Goal: Transaction & Acquisition: Book appointment/travel/reservation

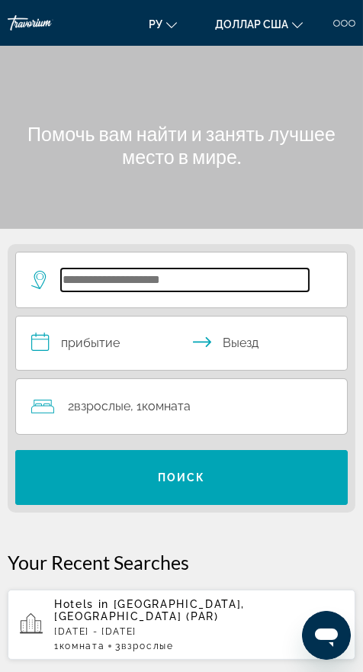
click at [246, 279] on input "Поиск отеля" at bounding box center [185, 280] width 248 height 23
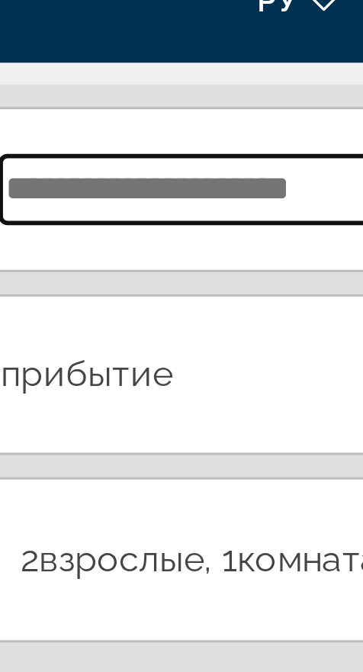
scroll to position [191, 0]
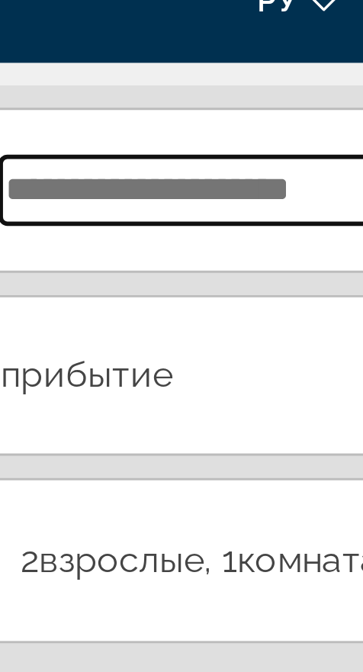
type input "*"
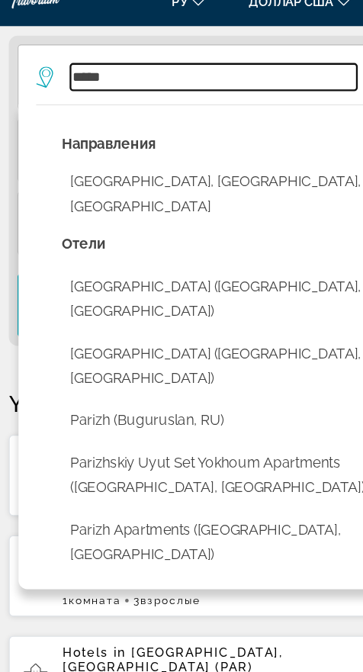
scroll to position [190, 0]
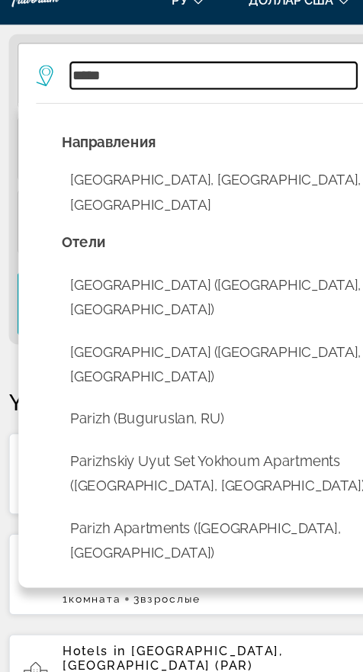
type input "*****"
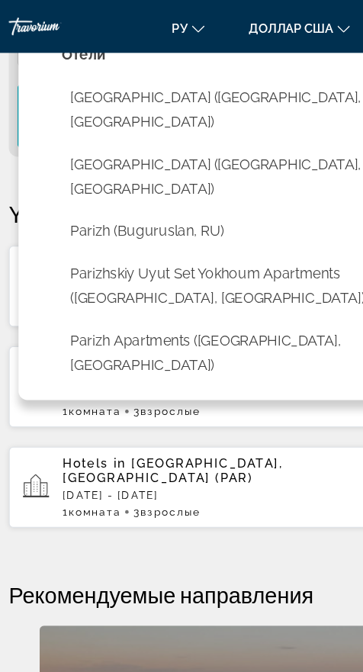
scroll to position [377, 0]
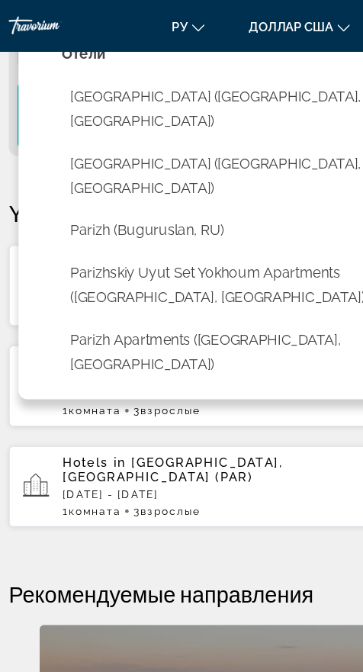
click at [195, 309] on div "Hotels in [GEOGRAPHIC_DATA], [GEOGRAPHIC_DATA] (PAR) [DATE] - [DATE] 1 Комната …" at bounding box center [198, 334] width 289 height 53
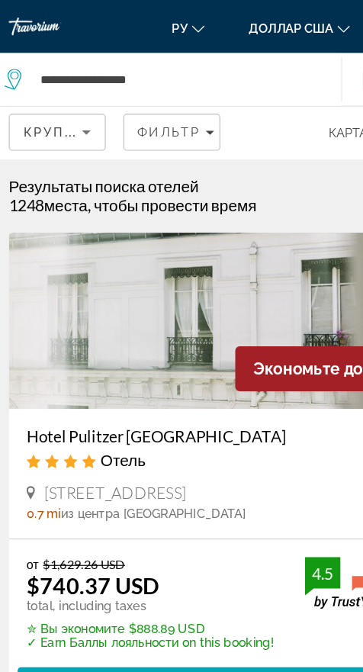
click at [74, 105] on icon "Sort by" at bounding box center [75, 114] width 18 height 18
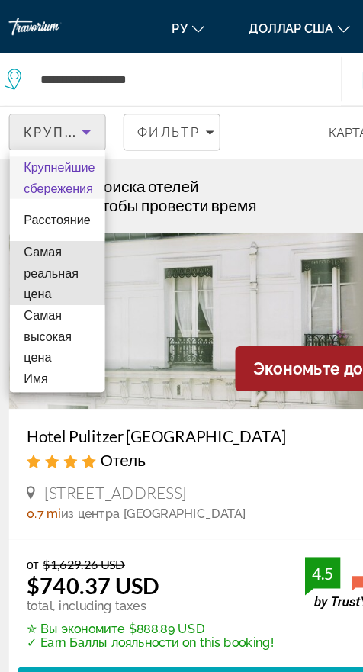
click at [63, 237] on font "Самая реальная цена" at bounding box center [44, 236] width 47 height 49
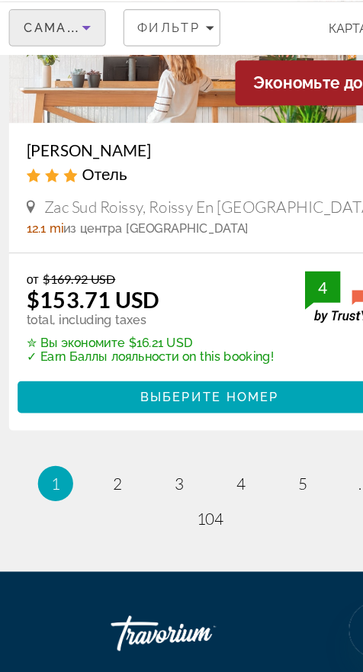
scroll to position [5140, 0]
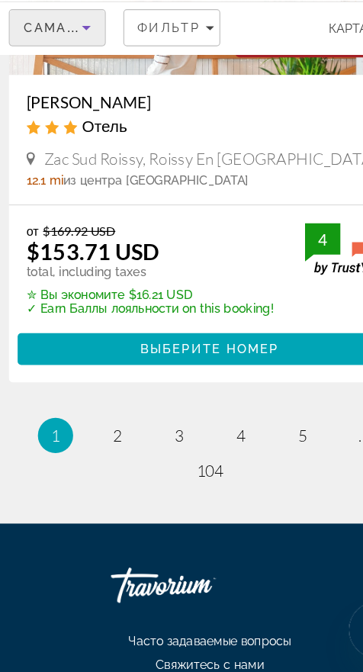
click at [90, 452] on li "page 2" at bounding box center [101, 467] width 31 height 31
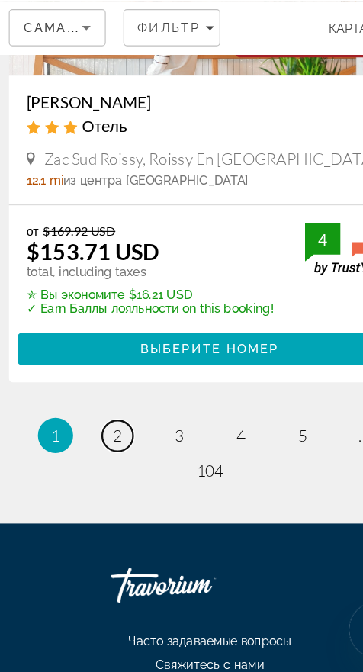
click at [98, 459] on span "2" at bounding box center [102, 467] width 8 height 17
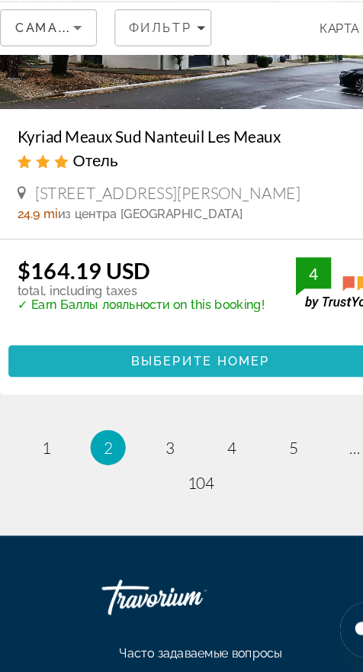
scroll to position [5107, 0]
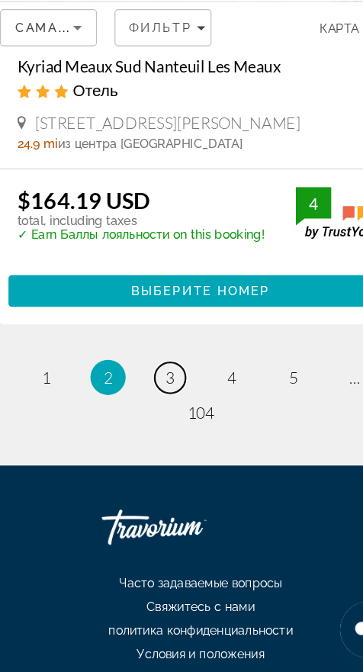
click at [144, 404] on link "page 3" at bounding box center [155, 417] width 27 height 27
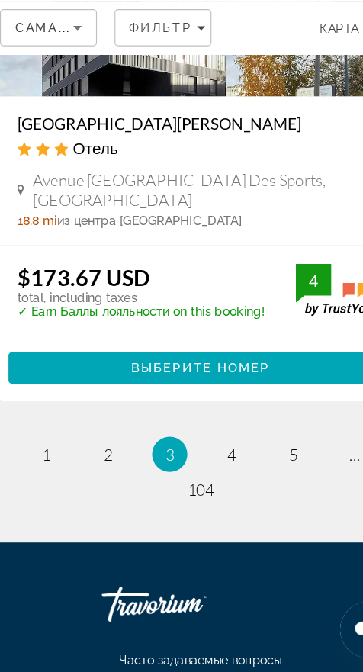
scroll to position [5126, 0]
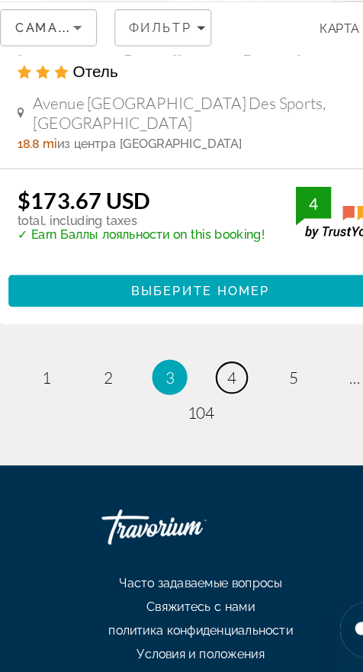
click at [202, 404] on link "page 4" at bounding box center [208, 417] width 27 height 27
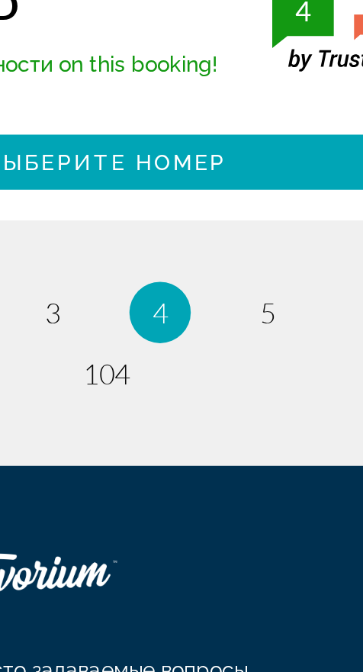
scroll to position [5217, 0]
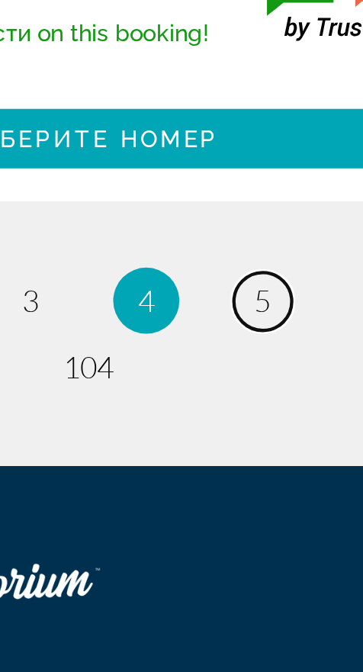
click at [258, 409] on span "5" at bounding box center [262, 417] width 8 height 17
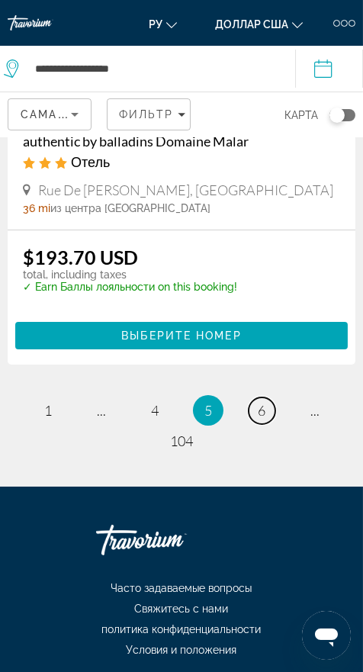
scroll to position [5155, 0]
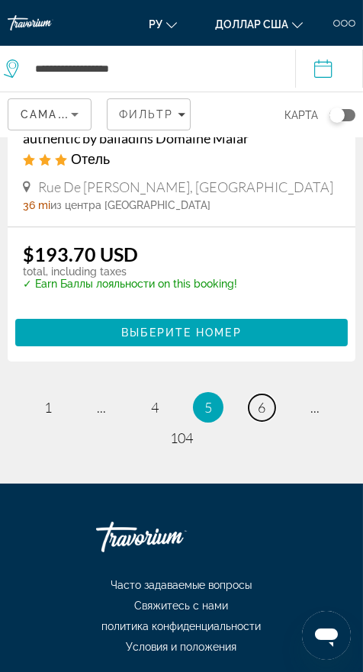
click at [258, 399] on span "6" at bounding box center [262, 407] width 8 height 17
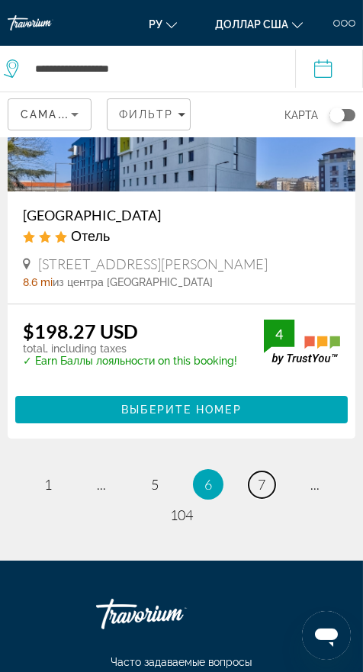
scroll to position [5107, 0]
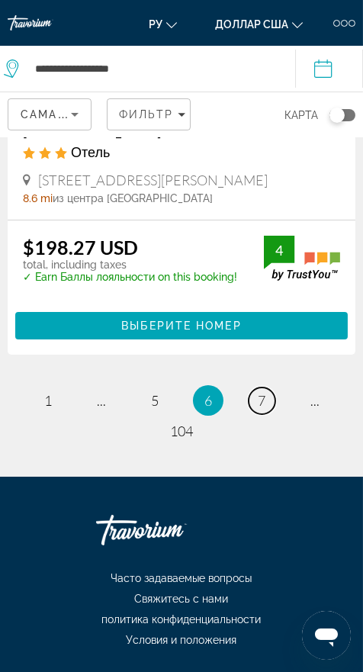
click at [257, 388] on link "page 7" at bounding box center [262, 401] width 27 height 27
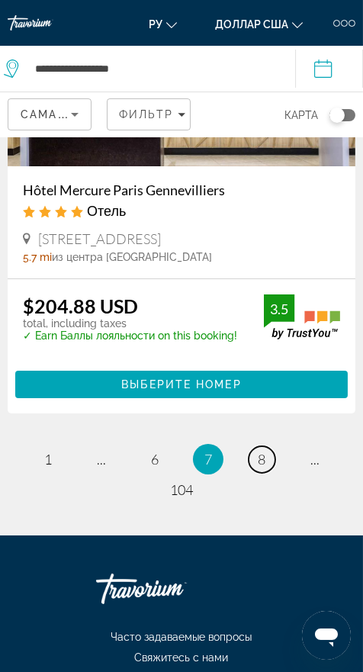
scroll to position [5178, 0]
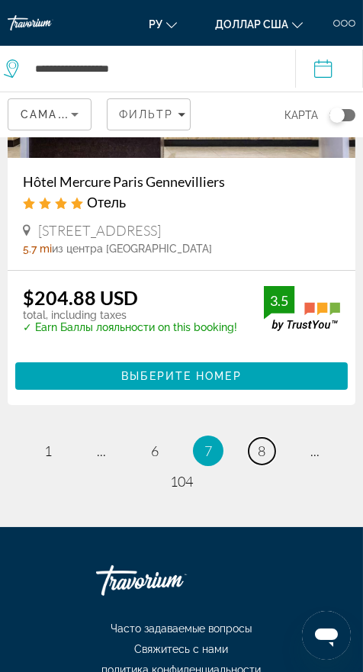
click at [261, 443] on span "8" at bounding box center [262, 451] width 8 height 17
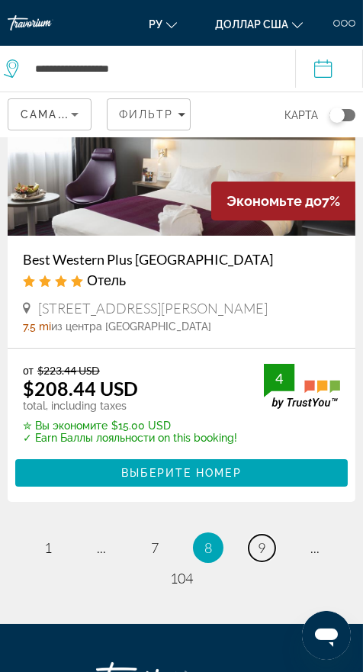
scroll to position [5104, 0]
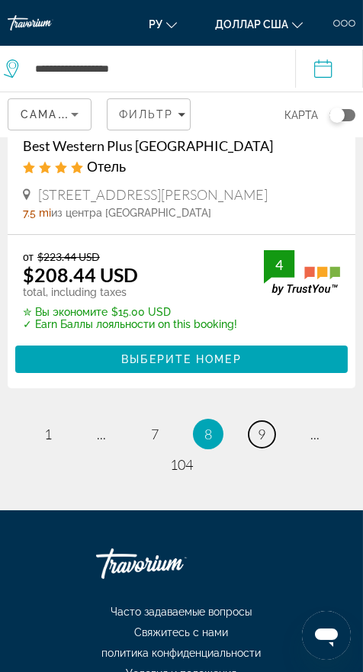
click at [262, 426] on span "9" at bounding box center [262, 434] width 8 height 17
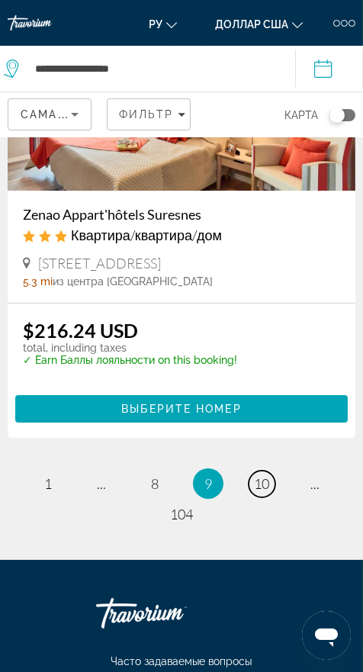
scroll to position [5159, 0]
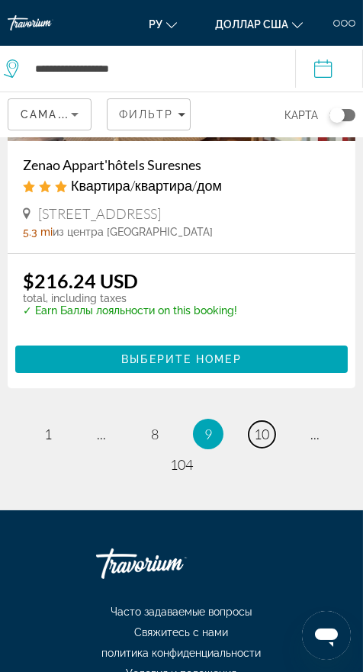
click at [257, 421] on link "page 10" at bounding box center [262, 434] width 27 height 27
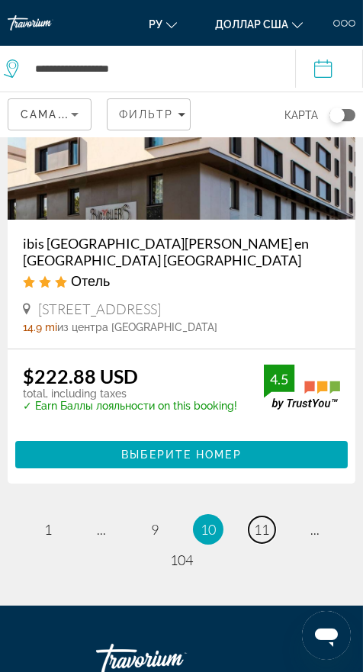
scroll to position [5120, 0]
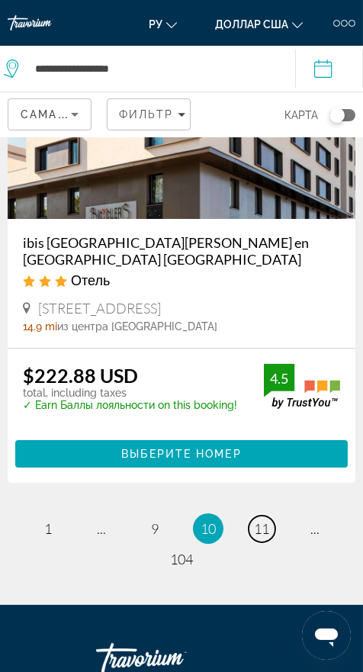
click at [258, 520] on span "11" at bounding box center [261, 528] width 15 height 17
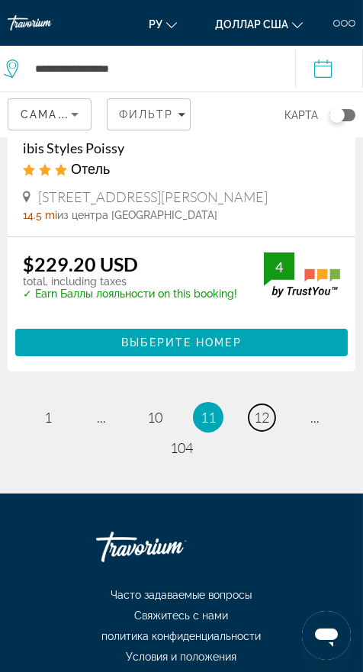
scroll to position [5107, 0]
click at [267, 409] on span "12" at bounding box center [261, 417] width 15 height 17
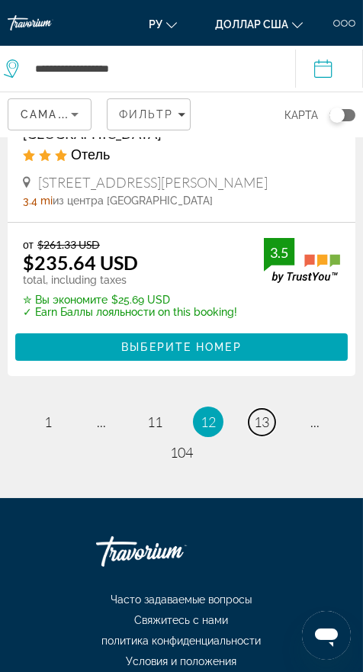
scroll to position [5143, 0]
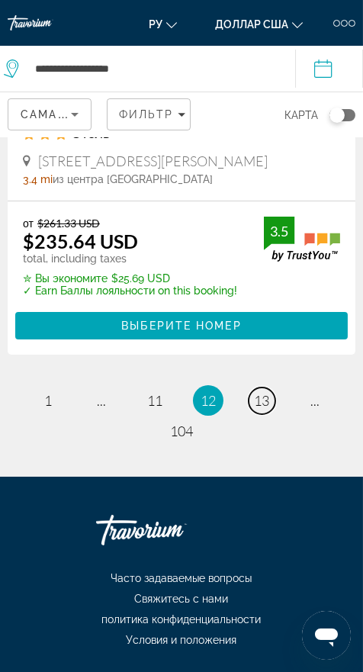
click at [252, 388] on link "page 13" at bounding box center [262, 401] width 27 height 27
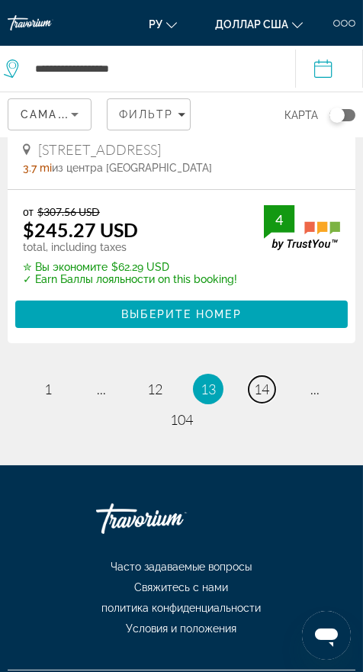
scroll to position [5145, 0]
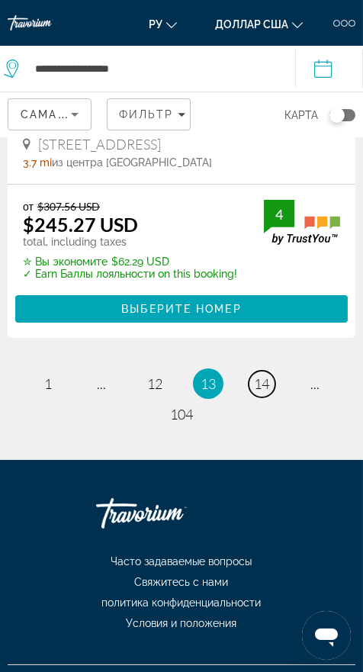
click at [252, 371] on link "page 14" at bounding box center [262, 384] width 27 height 27
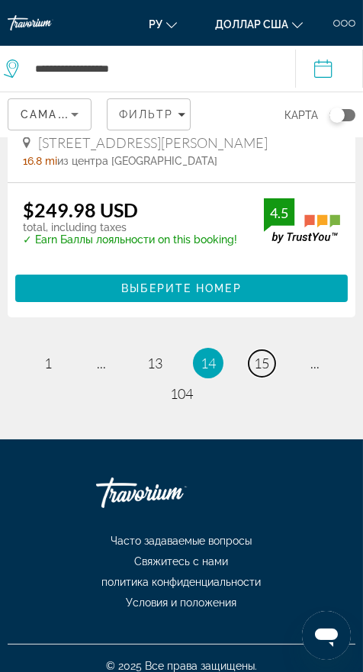
scroll to position [5163, 0]
click at [256, 365] on span "15" at bounding box center [261, 363] width 15 height 17
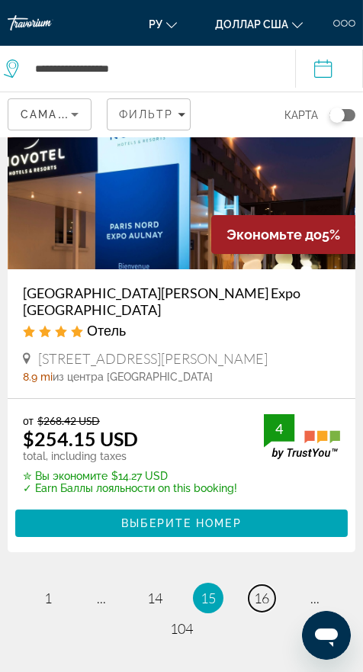
scroll to position [5032, 0]
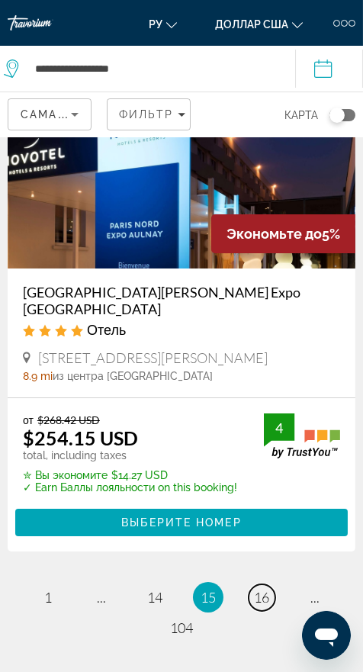
click at [259, 589] on span "16" at bounding box center [261, 597] width 15 height 17
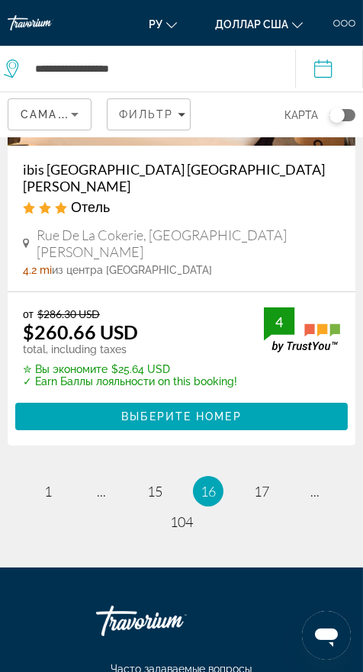
scroll to position [5107, 0]
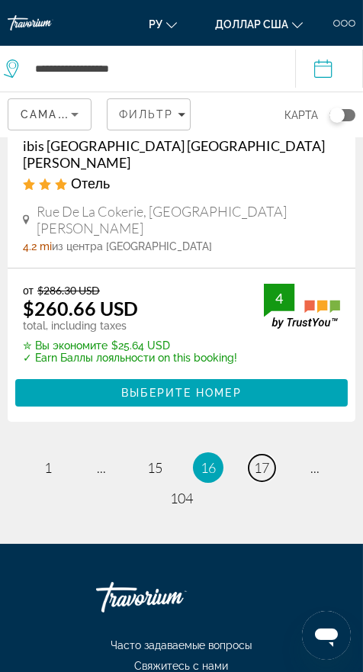
click at [249, 455] on link "page 17" at bounding box center [262, 468] width 27 height 27
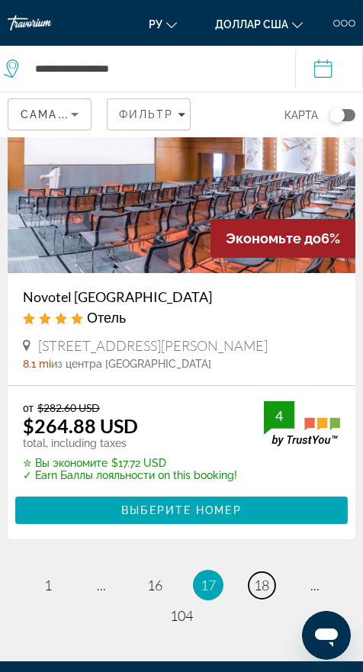
scroll to position [4962, 0]
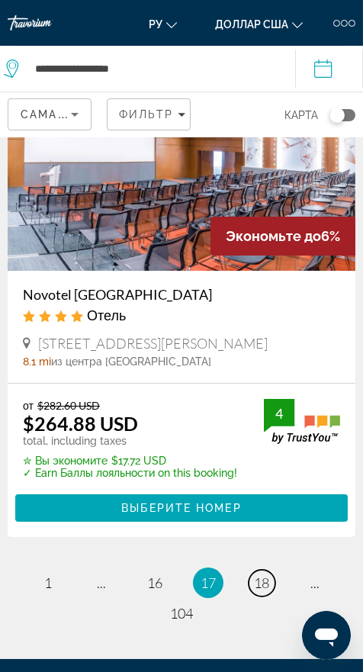
click at [259, 575] on span "18" at bounding box center [261, 583] width 15 height 17
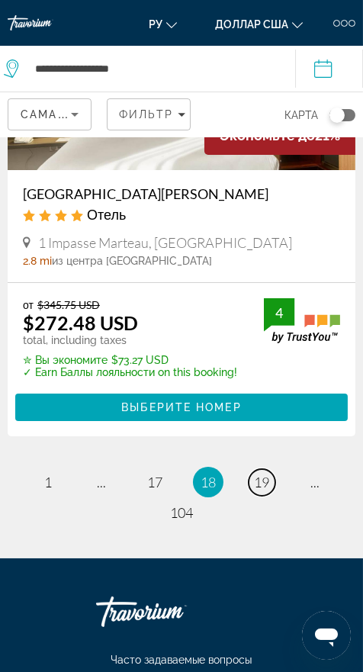
scroll to position [5183, 0]
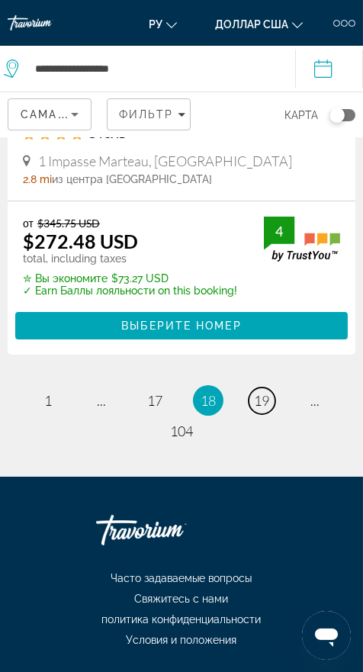
click at [253, 388] on link "page 19" at bounding box center [262, 401] width 27 height 27
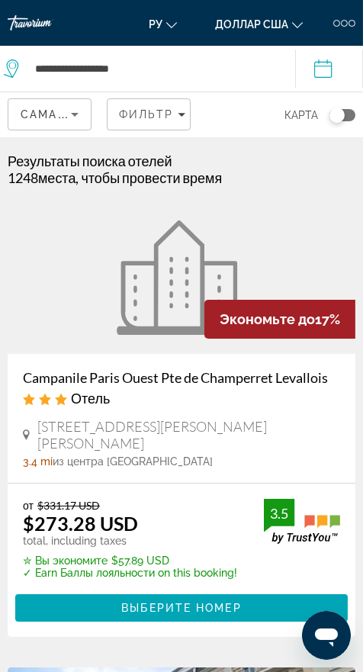
click at [260, 347] on figure "Основное содержание" at bounding box center [182, 277] width 348 height 153
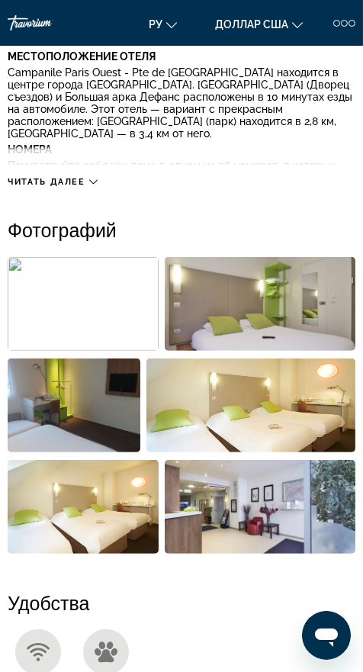
scroll to position [555, 0]
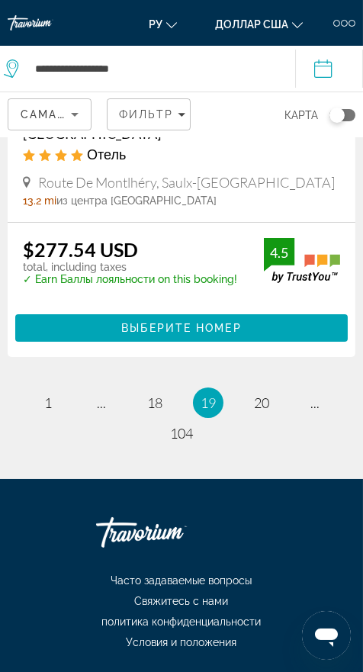
scroll to position [5157, 0]
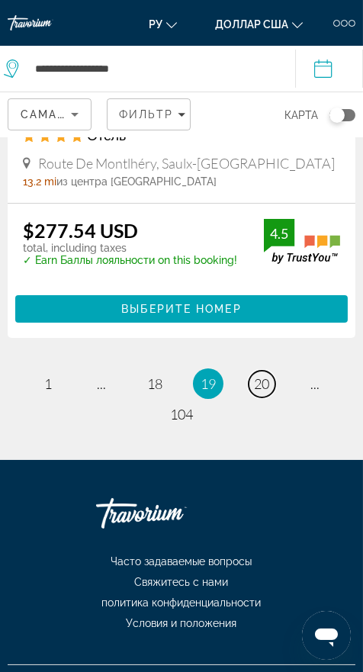
click at [259, 371] on link "page 20" at bounding box center [262, 384] width 27 height 27
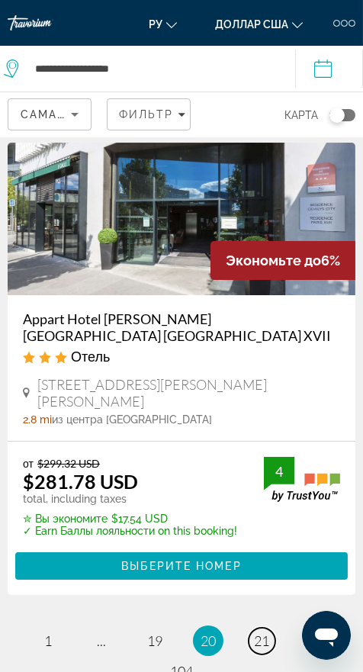
scroll to position [5020, 0]
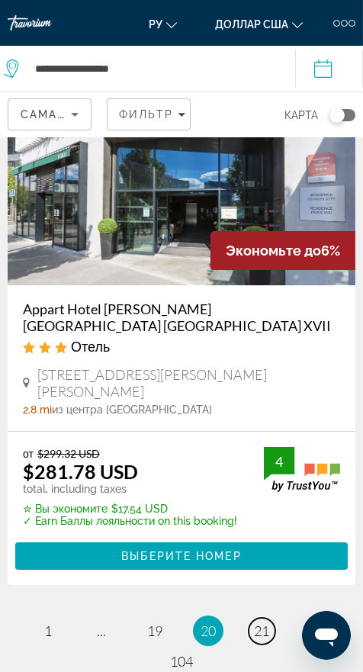
click at [253, 618] on link "page 21" at bounding box center [262, 631] width 27 height 27
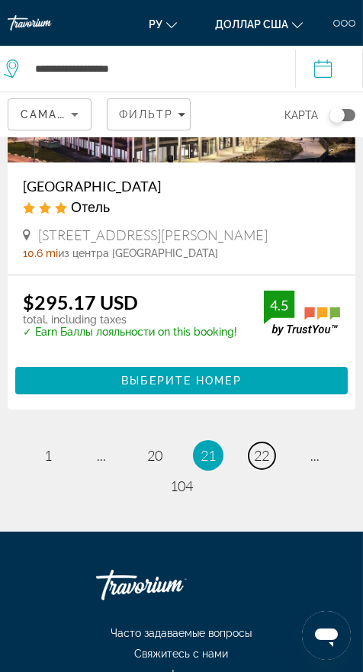
scroll to position [5023, 0]
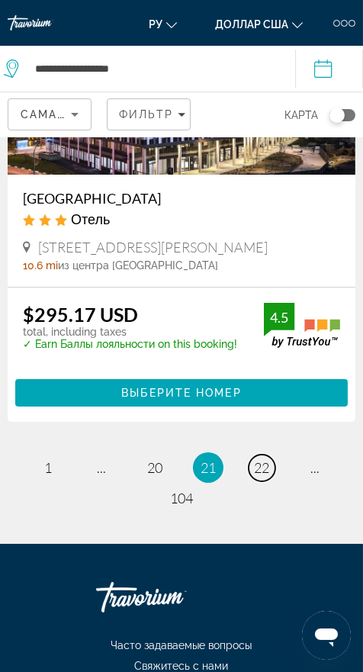
click at [256, 459] on span "22" at bounding box center [261, 467] width 15 height 17
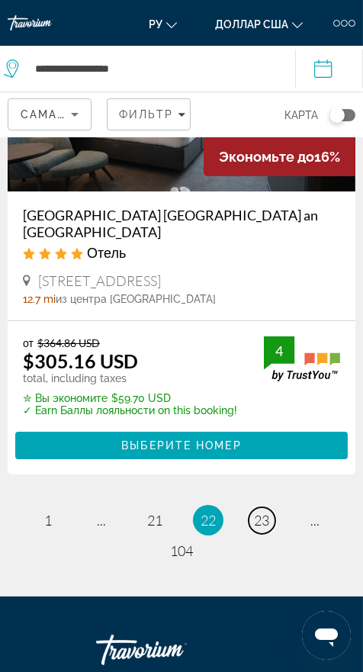
scroll to position [5163, 0]
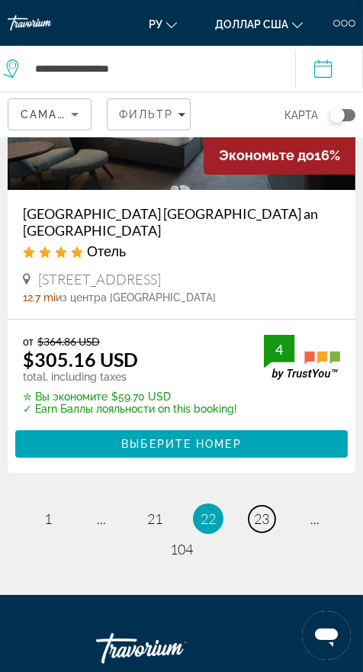
click at [257, 510] on span "23" at bounding box center [261, 518] width 15 height 17
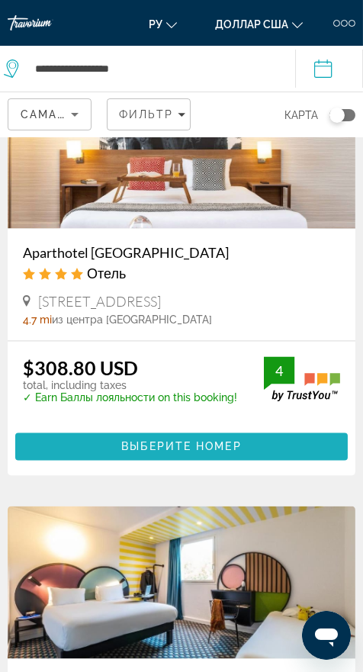
scroll to position [2383, 0]
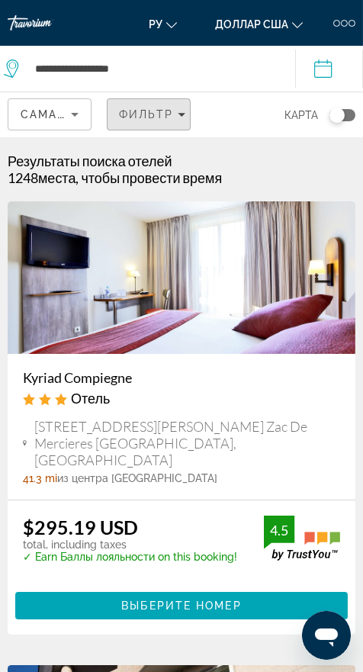
click at [172, 103] on span "Filters" at bounding box center [149, 114] width 82 height 37
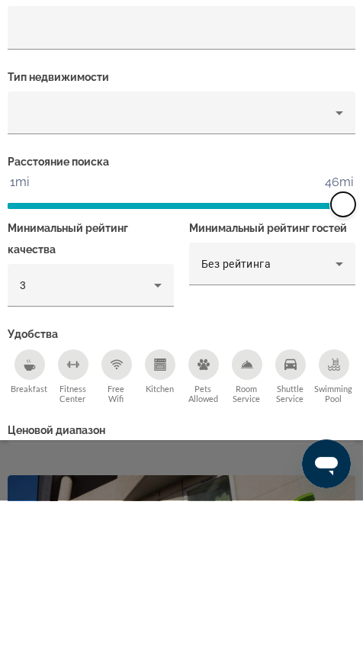
scroll to position [18, 0]
